Goal: Register for event/course

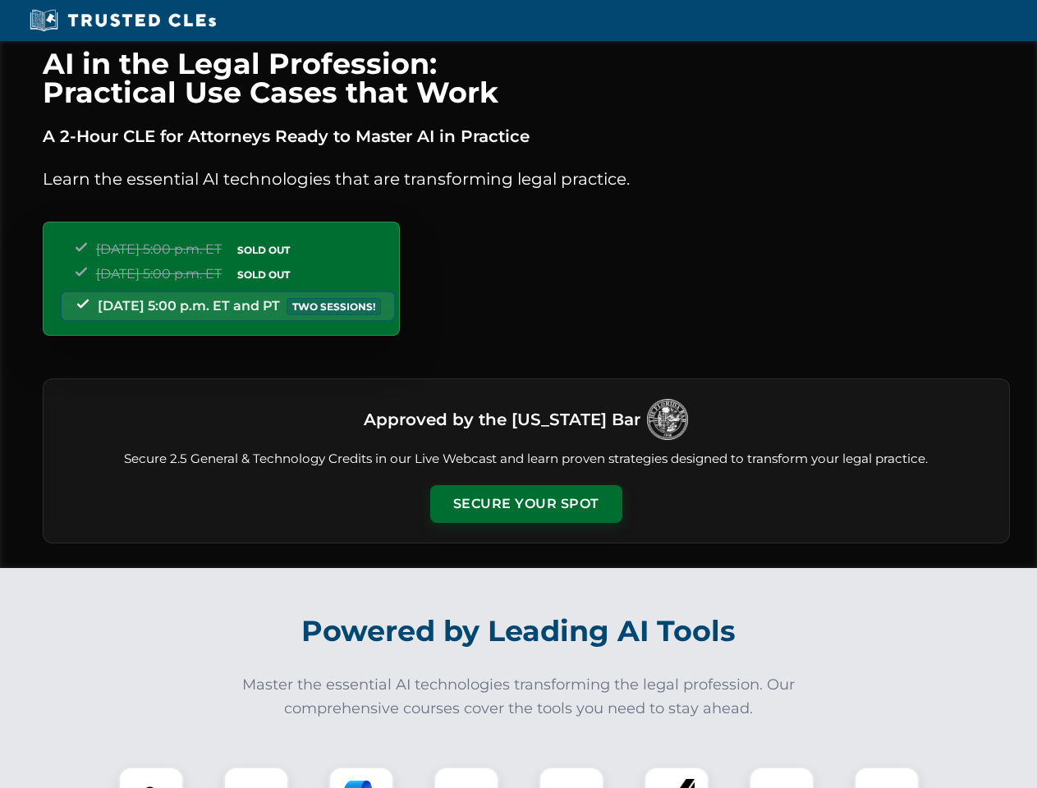
click at [525, 504] on button "Secure Your Spot" at bounding box center [526, 504] width 192 height 38
click at [151, 777] on img at bounding box center [151, 800] width 48 height 48
